Goal: Information Seeking & Learning: Check status

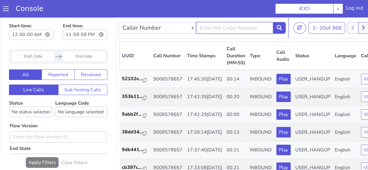
click at [245, 27] on input "text" at bounding box center [234, 28] width 77 height 12
type input "9834569605"
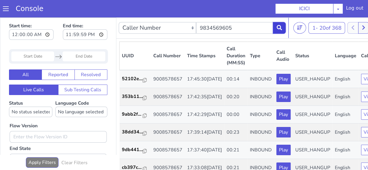
click at [278, 29] on icon at bounding box center [278, 27] width 5 height 5
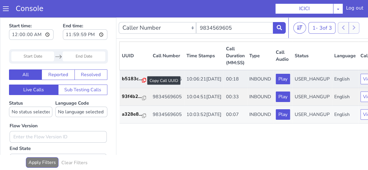
click at [145, 82] on icon at bounding box center [144, 80] width 4 height 5
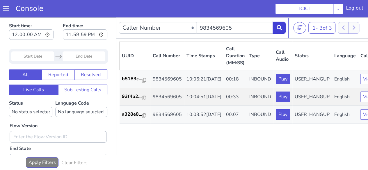
click at [276, 31] on button at bounding box center [279, 28] width 13 height 12
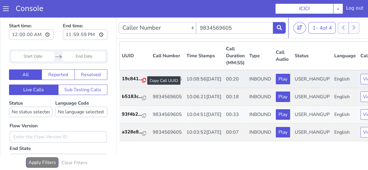
click at [143, 81] on icon at bounding box center [144, 80] width 4 height 5
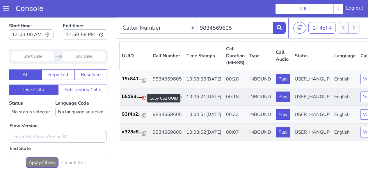
click at [145, 100] on icon at bounding box center [144, 98] width 4 height 5
click at [278, 24] on button at bounding box center [279, 28] width 13 height 12
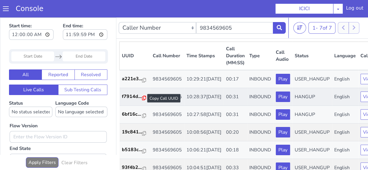
click at [143, 100] on icon at bounding box center [144, 98] width 4 height 5
click at [275, 29] on button at bounding box center [279, 28] width 13 height 12
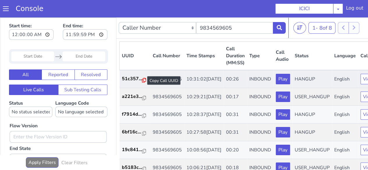
click at [145, 79] on icon at bounding box center [144, 80] width 4 height 5
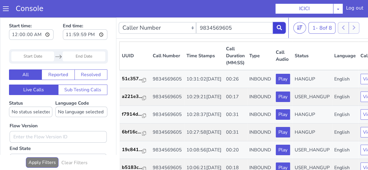
click at [277, 27] on icon at bounding box center [278, 27] width 5 height 5
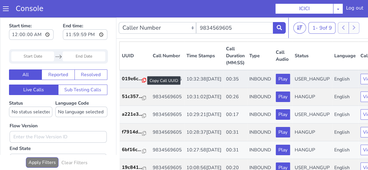
click at [144, 81] on icon at bounding box center [144, 80] width 4 height 5
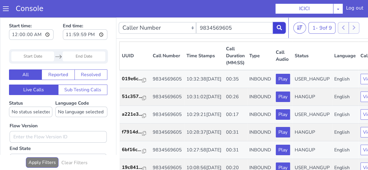
click at [276, 28] on button at bounding box center [279, 28] width 13 height 12
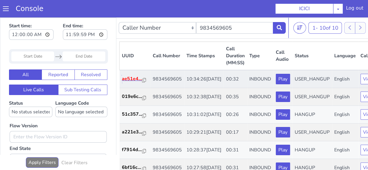
click at [140, 82] on p "ae51e4..." at bounding box center [132, 78] width 20 height 7
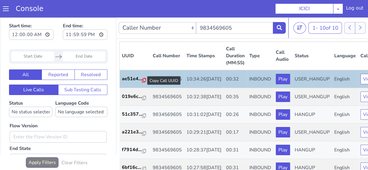
click at [142, 80] on icon at bounding box center [144, 80] width 4 height 5
click at [280, 28] on icon at bounding box center [278, 27] width 5 height 5
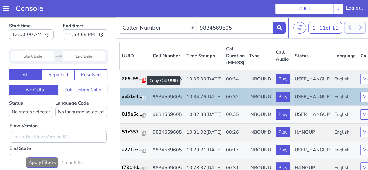
click at [142, 80] on icon at bounding box center [144, 80] width 4 height 5
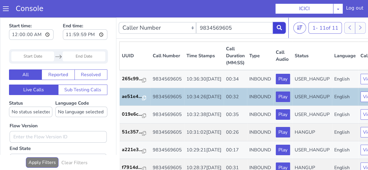
click at [282, 26] on button at bounding box center [279, 28] width 13 height 12
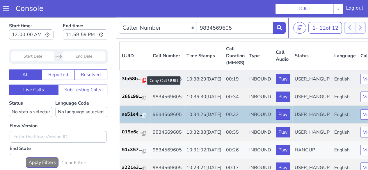
click at [143, 82] on icon at bounding box center [144, 80] width 4 height 5
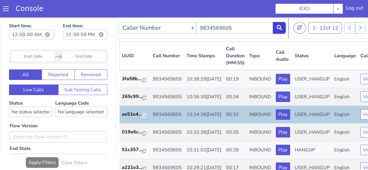
click at [278, 28] on icon at bounding box center [278, 27] width 5 height 5
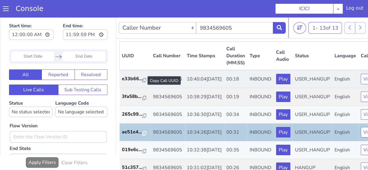
click at [145, 82] on div at bounding box center [144, 80] width 4 height 7
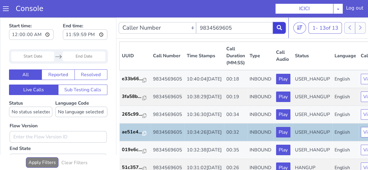
click at [283, 25] on button at bounding box center [279, 28] width 13 height 12
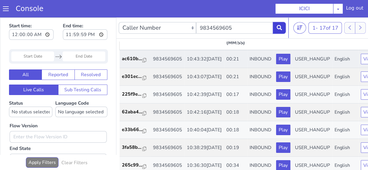
scroll to position [29, 0]
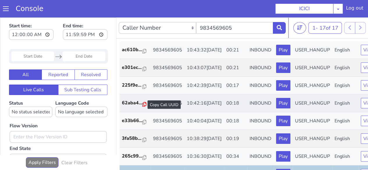
click at [142, 107] on icon at bounding box center [144, 104] width 4 height 5
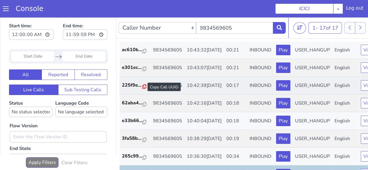
click at [143, 89] on icon at bounding box center [144, 86] width 4 height 5
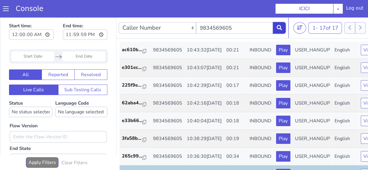
click at [278, 29] on icon at bounding box center [278, 27] width 5 height 5
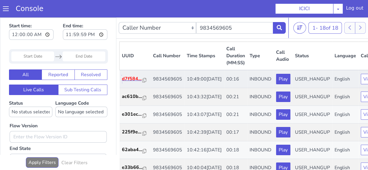
click at [141, 82] on p "d7f584..." at bounding box center [132, 78] width 21 height 7
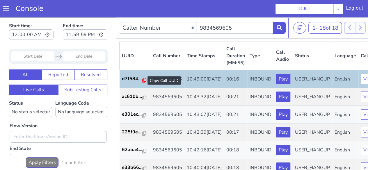
click at [142, 81] on icon at bounding box center [144, 80] width 4 height 5
click at [284, 29] on button at bounding box center [279, 28] width 13 height 12
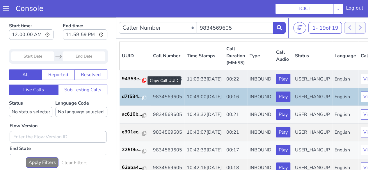
click at [145, 78] on icon at bounding box center [144, 80] width 4 height 5
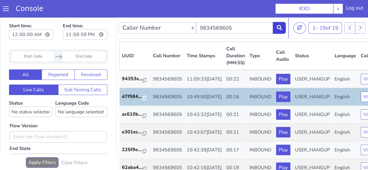
click at [282, 28] on button at bounding box center [279, 28] width 13 height 12
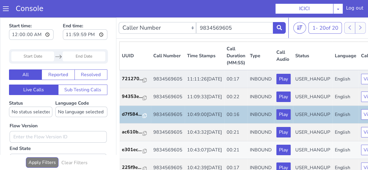
click at [146, 80] on td "721270..." at bounding box center [134, 79] width 31 height 18
click at [144, 81] on icon at bounding box center [144, 80] width 4 height 5
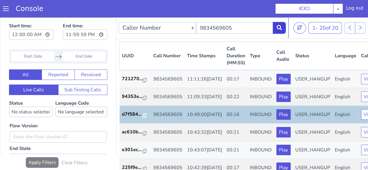
click at [278, 30] on icon at bounding box center [278, 27] width 5 height 5
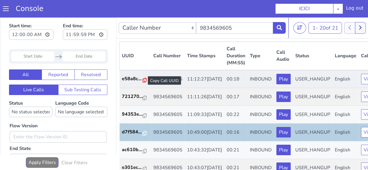
click at [143, 80] on icon at bounding box center [144, 80] width 4 height 5
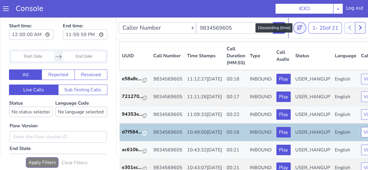
click at [296, 29] on button at bounding box center [299, 28] width 13 height 12
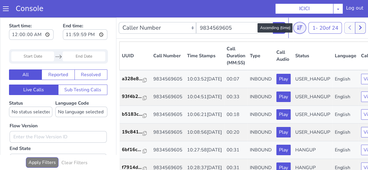
click at [294, 27] on button at bounding box center [299, 28] width 13 height 12
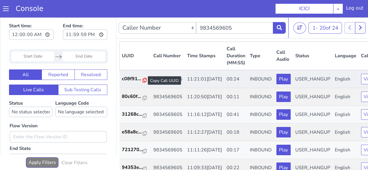
click at [142, 80] on icon at bounding box center [144, 80] width 4 height 5
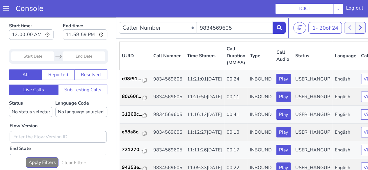
click at [283, 31] on button at bounding box center [279, 28] width 13 height 12
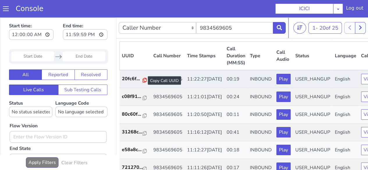
click at [142, 82] on icon at bounding box center [144, 80] width 4 height 5
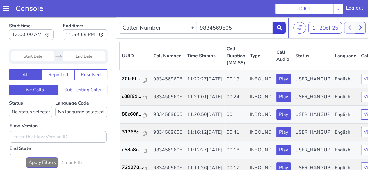
click at [278, 28] on icon at bounding box center [278, 27] width 5 height 5
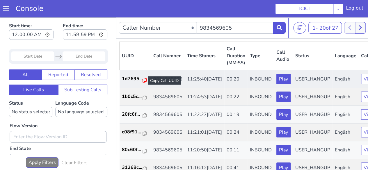
click at [143, 81] on icon at bounding box center [144, 80] width 4 height 5
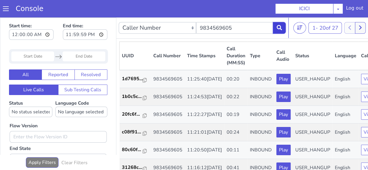
click at [278, 24] on button at bounding box center [279, 28] width 13 height 12
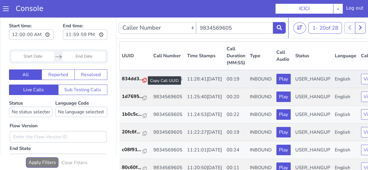
click at [144, 79] on icon at bounding box center [144, 80] width 4 height 5
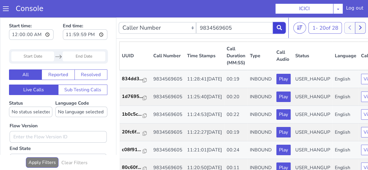
click at [285, 31] on button at bounding box center [279, 28] width 13 height 12
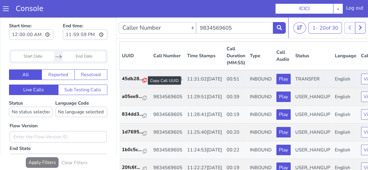
click at [145, 81] on icon at bounding box center [144, 80] width 4 height 5
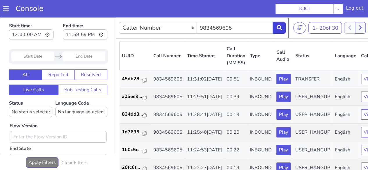
click at [278, 29] on icon at bounding box center [278, 27] width 5 height 5
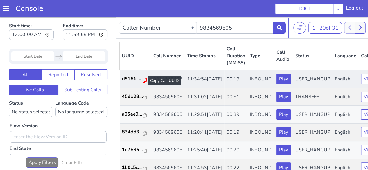
click at [145, 78] on div at bounding box center [144, 80] width 4 height 7
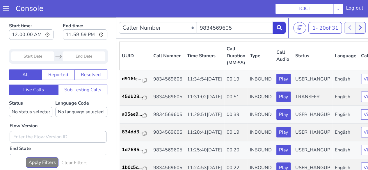
click at [277, 28] on icon at bounding box center [278, 27] width 5 height 5
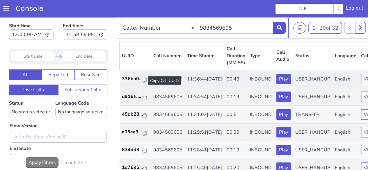
click at [144, 83] on div at bounding box center [144, 80] width 4 height 7
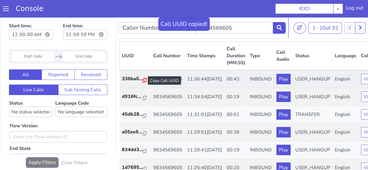
click at [144, 81] on icon at bounding box center [144, 80] width 4 height 5
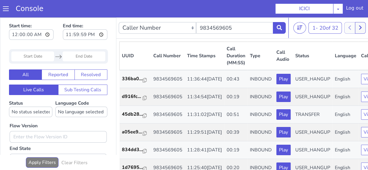
click at [273, 19] on nav "Caller Number Call UUID Custom Parameter 9834569605 1 - 20 of 32 20 50 100" at bounding box center [259, 27] width 287 height 21
click at [275, 26] on button at bounding box center [279, 28] width 13 height 12
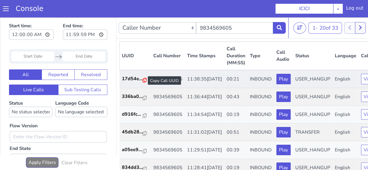
click at [144, 81] on icon at bounding box center [144, 80] width 4 height 5
